Goal: Task Accomplishment & Management: Use online tool/utility

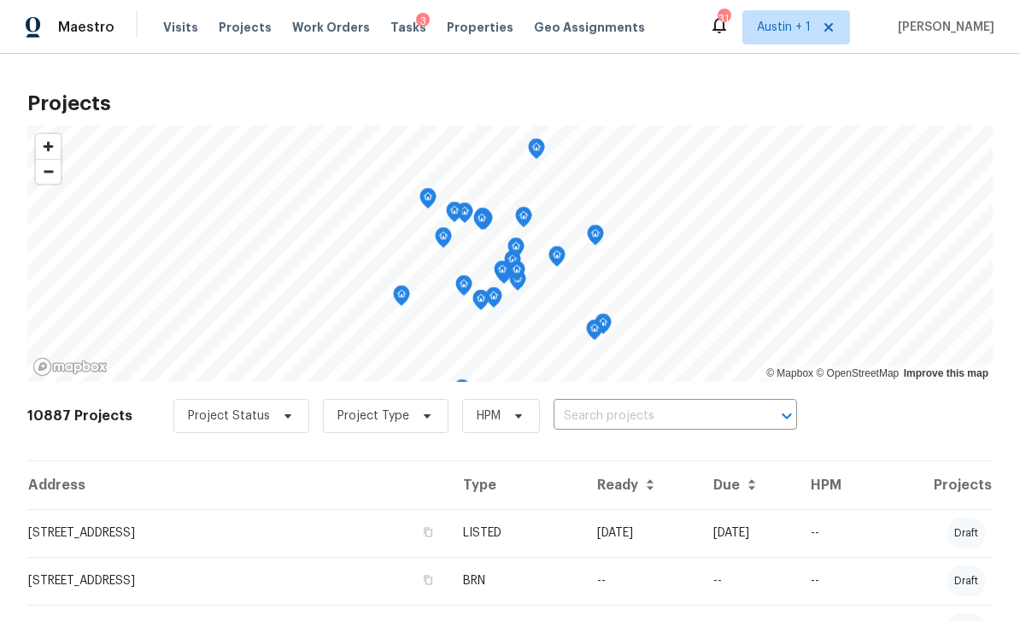
click at [606, 415] on input "text" at bounding box center [651, 416] width 196 height 26
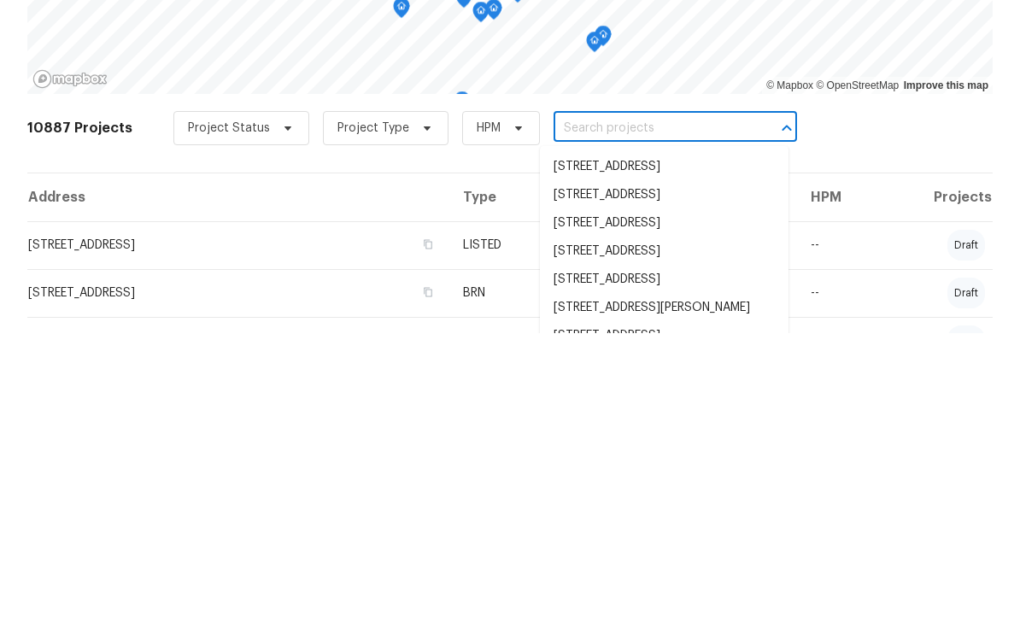
click at [579, 403] on input "text" at bounding box center [651, 416] width 196 height 26
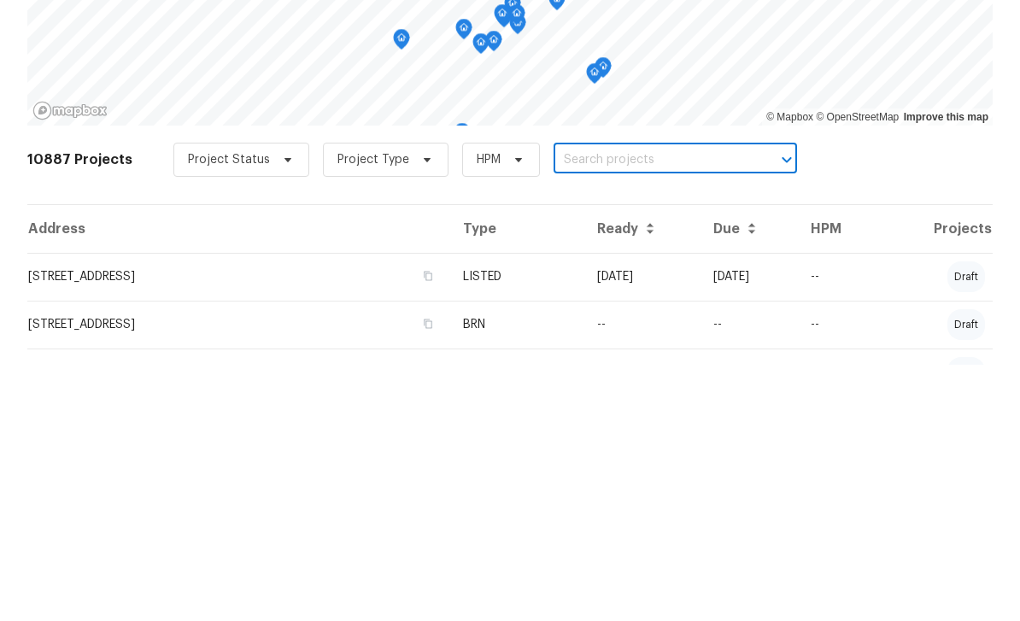
click at [576, 403] on input "text" at bounding box center [651, 416] width 196 height 26
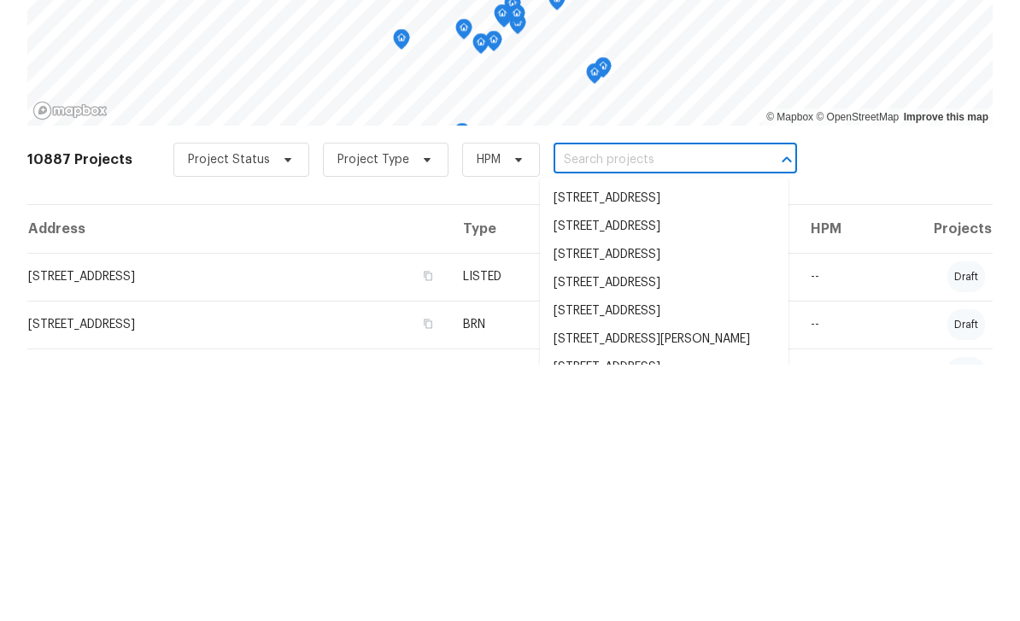
paste input "[STREET_ADDRESS]"
type input "[STREET_ADDRESS]"
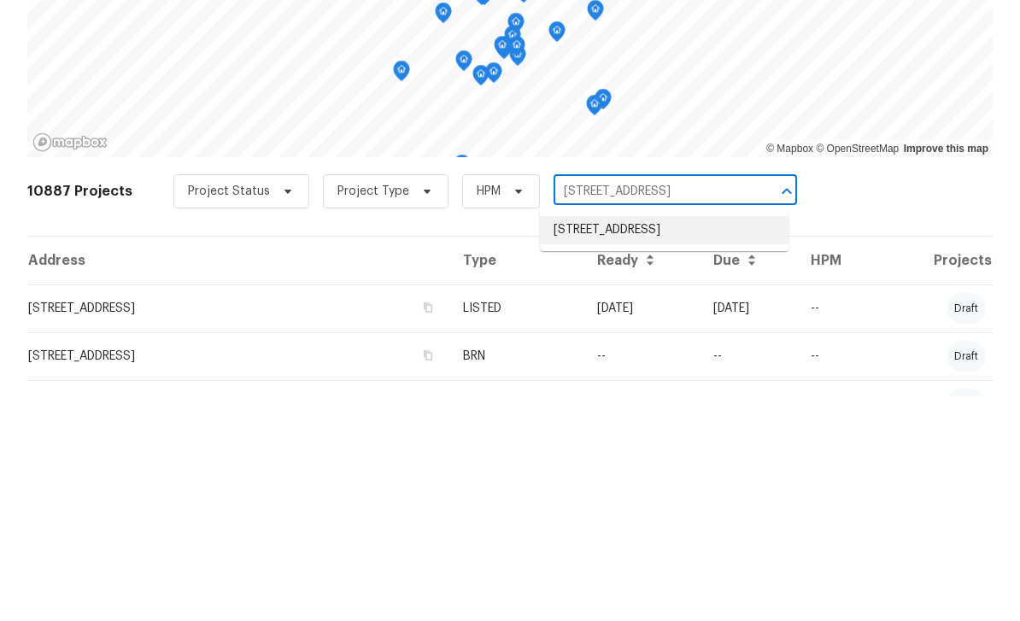
click at [653, 441] on li "[STREET_ADDRESS]" at bounding box center [664, 455] width 249 height 28
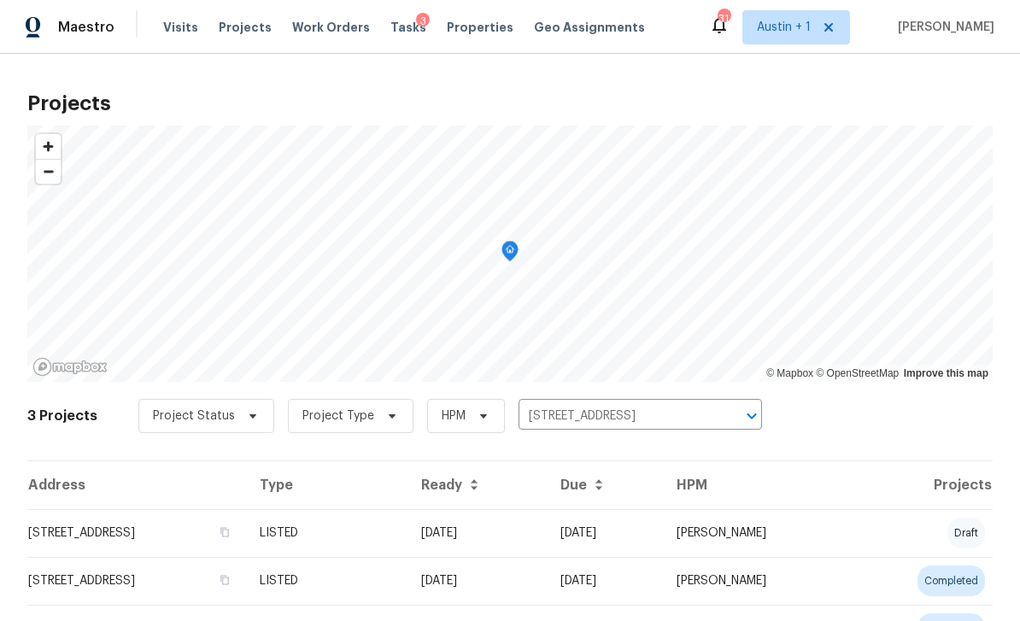
click at [142, 533] on td "[STREET_ADDRESS]" at bounding box center [136, 533] width 219 height 48
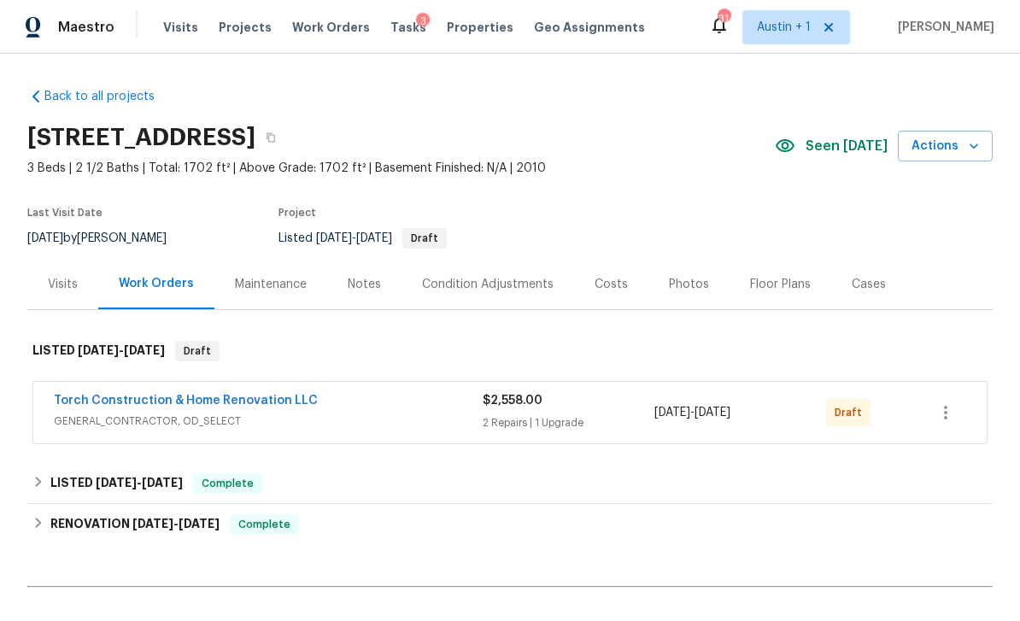
click at [658, 422] on div "[DATE] - [DATE]" at bounding box center [740, 412] width 172 height 41
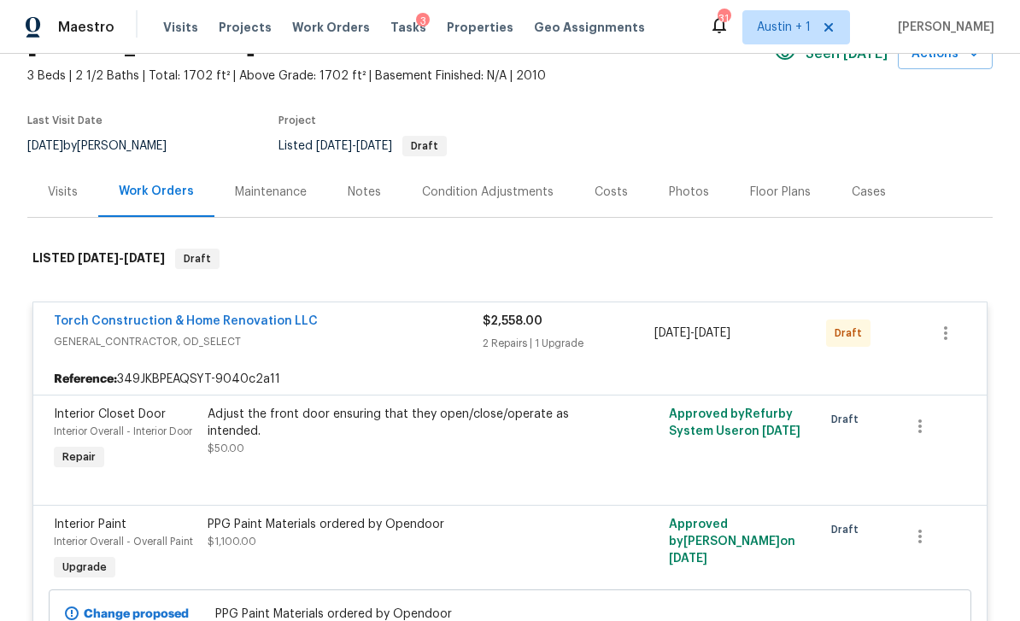
scroll to position [80, 0]
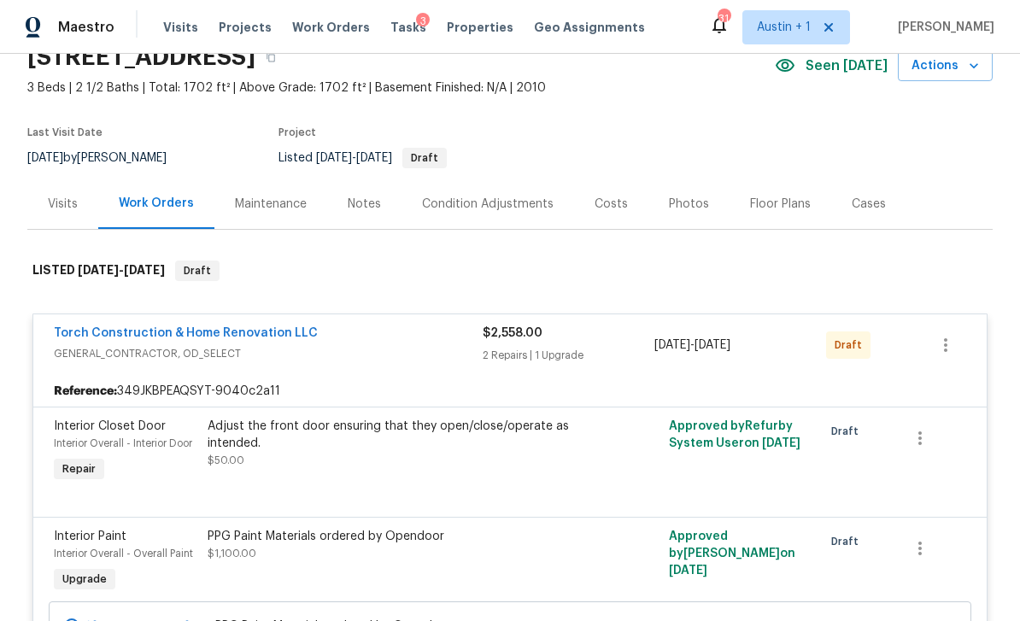
click at [122, 331] on link "Torch Construction & Home Renovation LLC" at bounding box center [186, 333] width 264 height 12
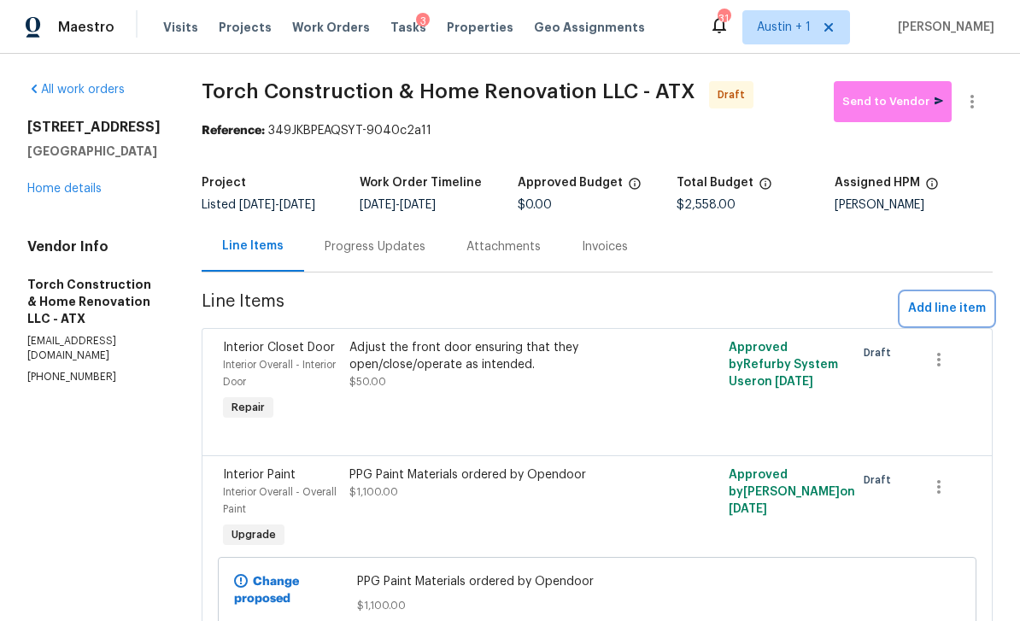
click at [962, 319] on span "Add line item" at bounding box center [947, 308] width 78 height 21
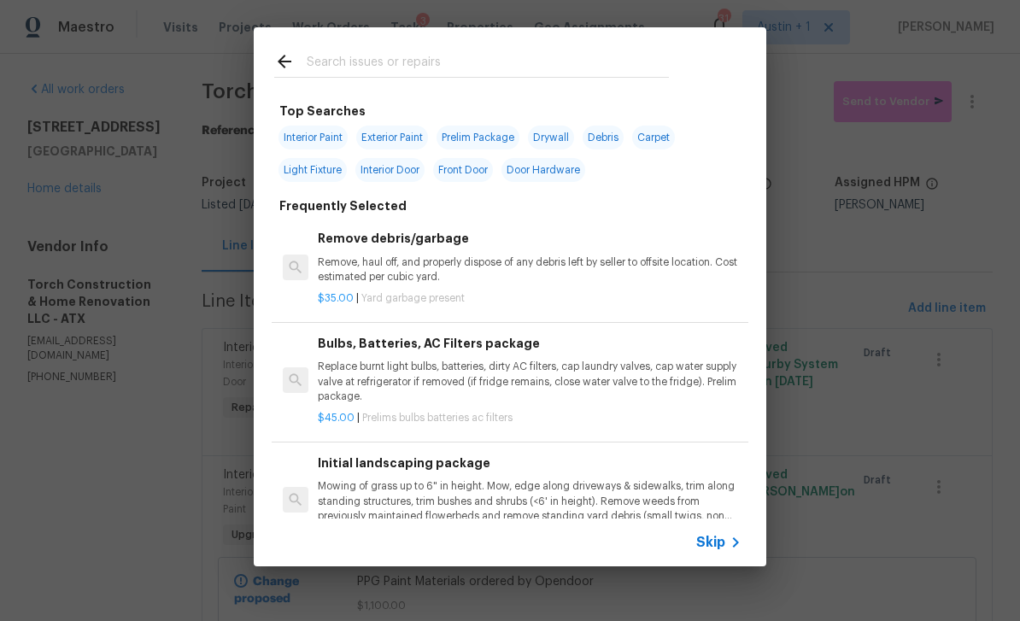
click at [348, 55] on input "text" at bounding box center [488, 64] width 362 height 26
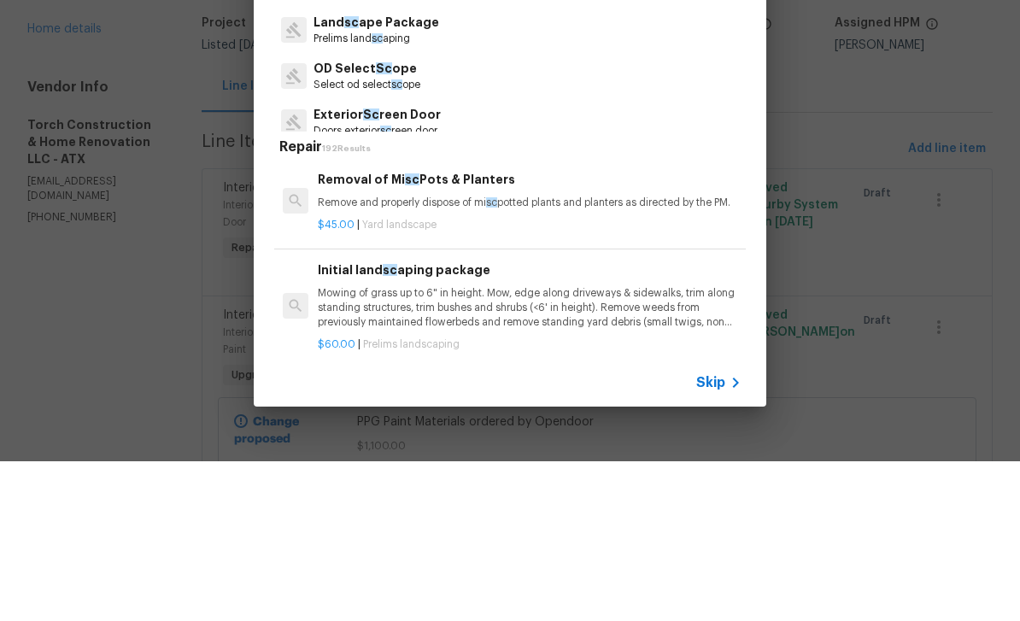
type input "S"
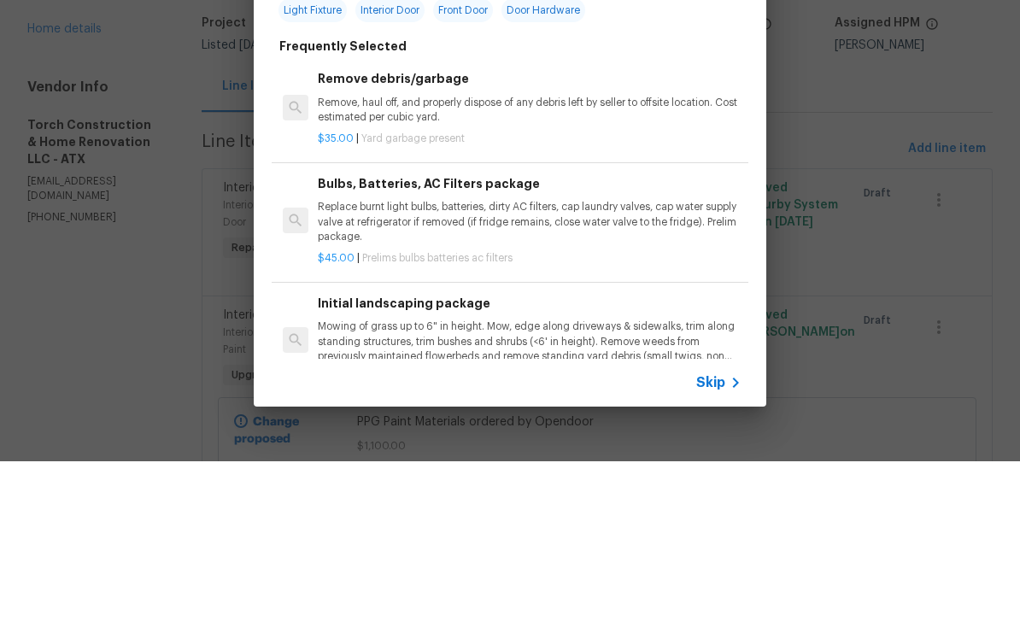
scroll to position [55, 0]
